Goal: Task Accomplishment & Management: Use online tool/utility

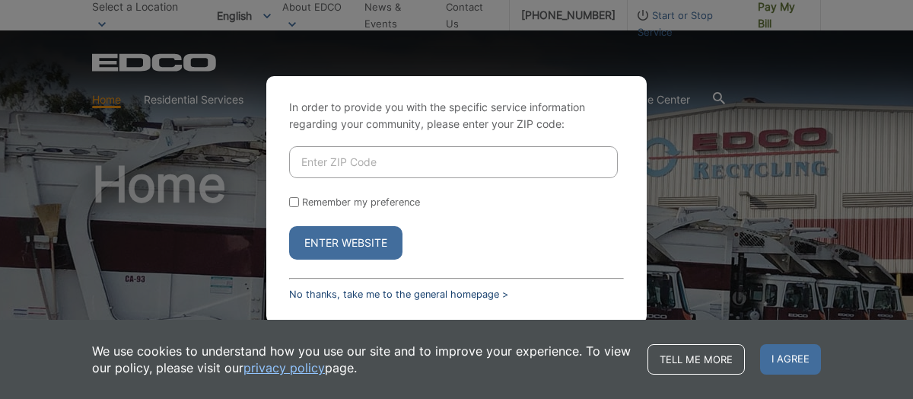
click at [453, 291] on link "No thanks, take me to the general homepage >" at bounding box center [398, 293] width 219 height 11
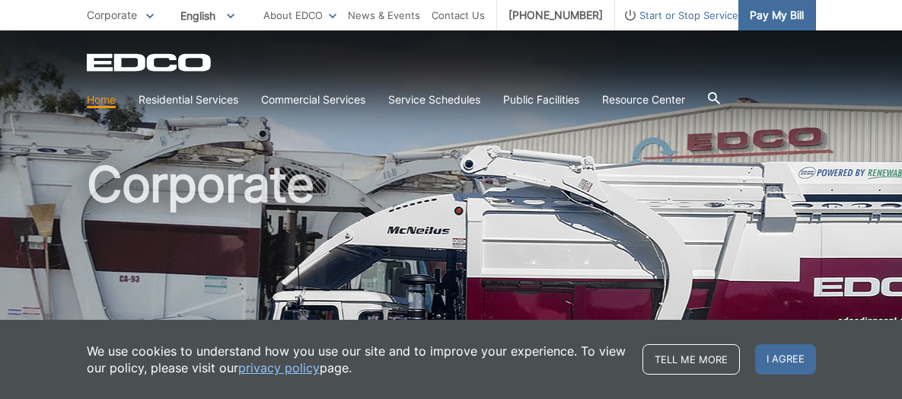
click at [763, 21] on span "Pay My Bill" at bounding box center [777, 15] width 54 height 17
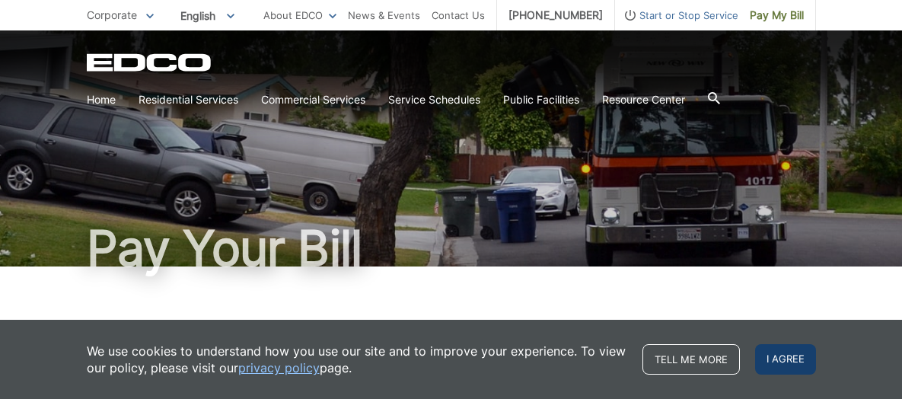
click at [803, 358] on span "I agree" at bounding box center [785, 359] width 61 height 30
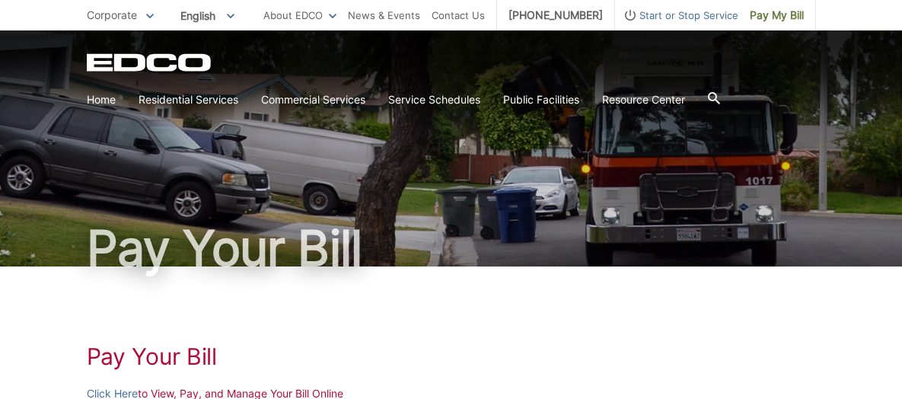
scroll to position [152, 0]
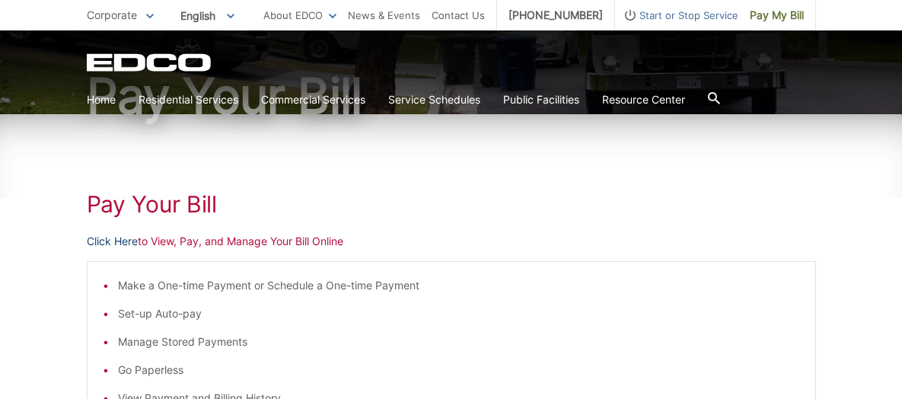
click at [123, 241] on link "Click Here" at bounding box center [112, 241] width 51 height 17
